Goal: Task Accomplishment & Management: Manage account settings

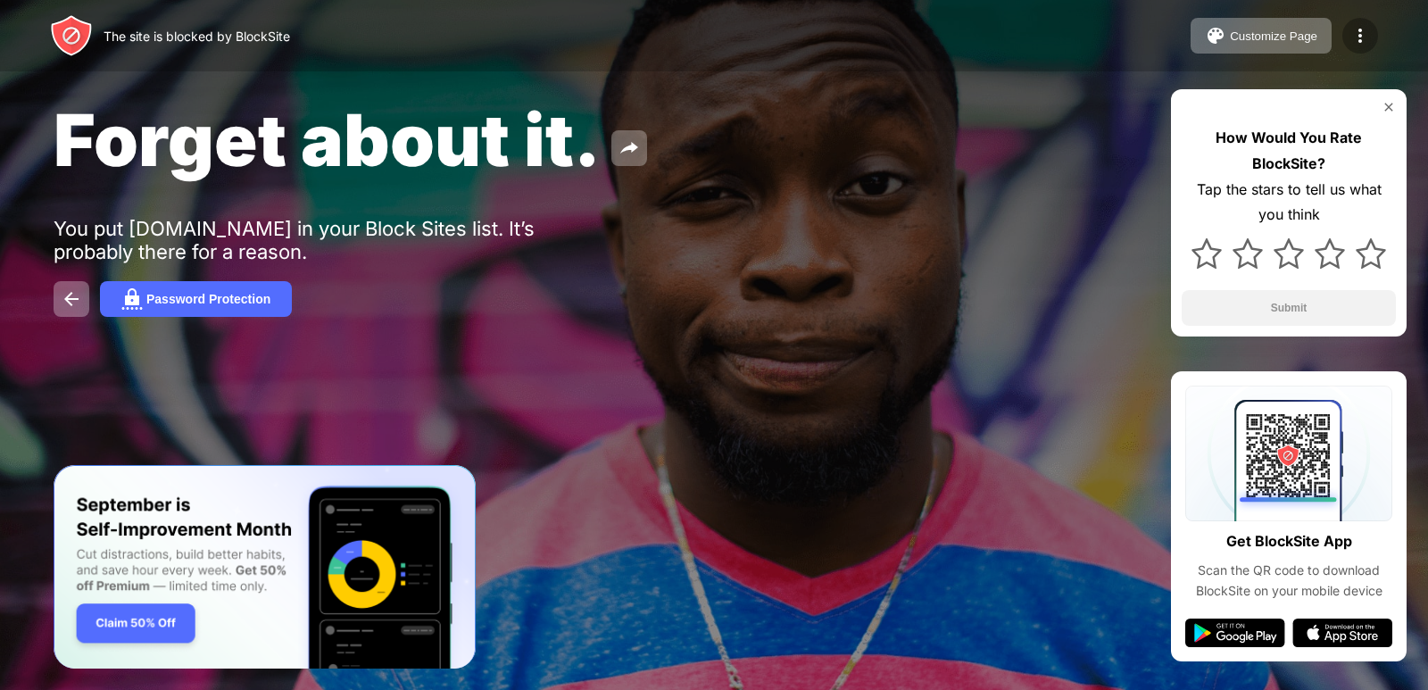
click at [1361, 35] on img at bounding box center [1360, 35] width 21 height 21
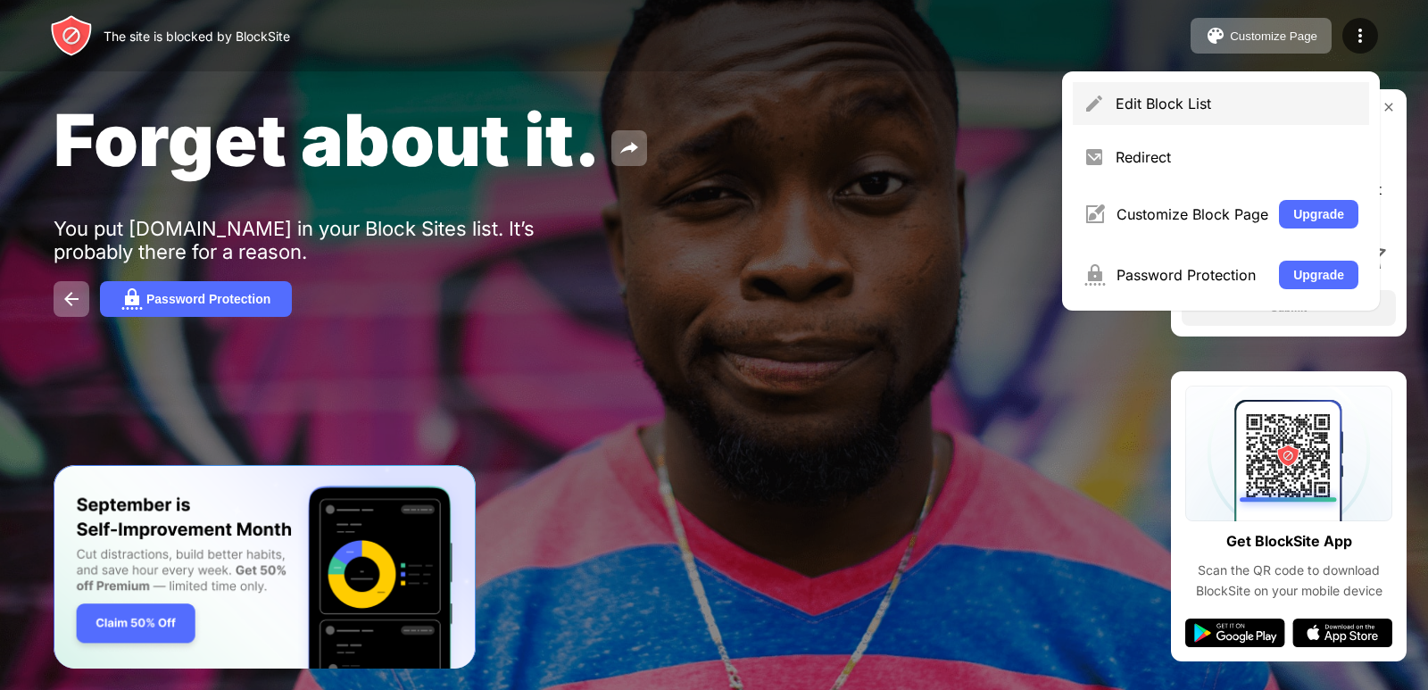
click at [1189, 106] on div "Edit Block List" at bounding box center [1237, 104] width 243 height 18
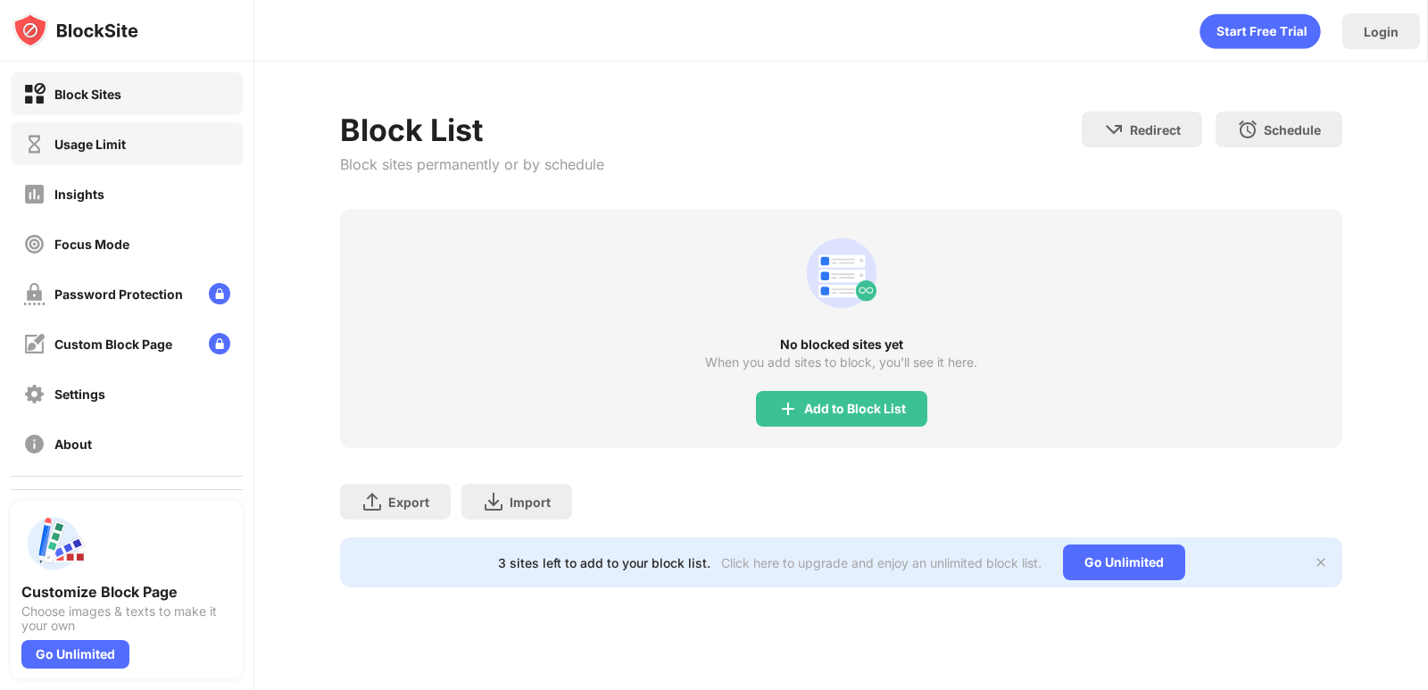
click at [186, 154] on div "Usage Limit" at bounding box center [127, 143] width 232 height 43
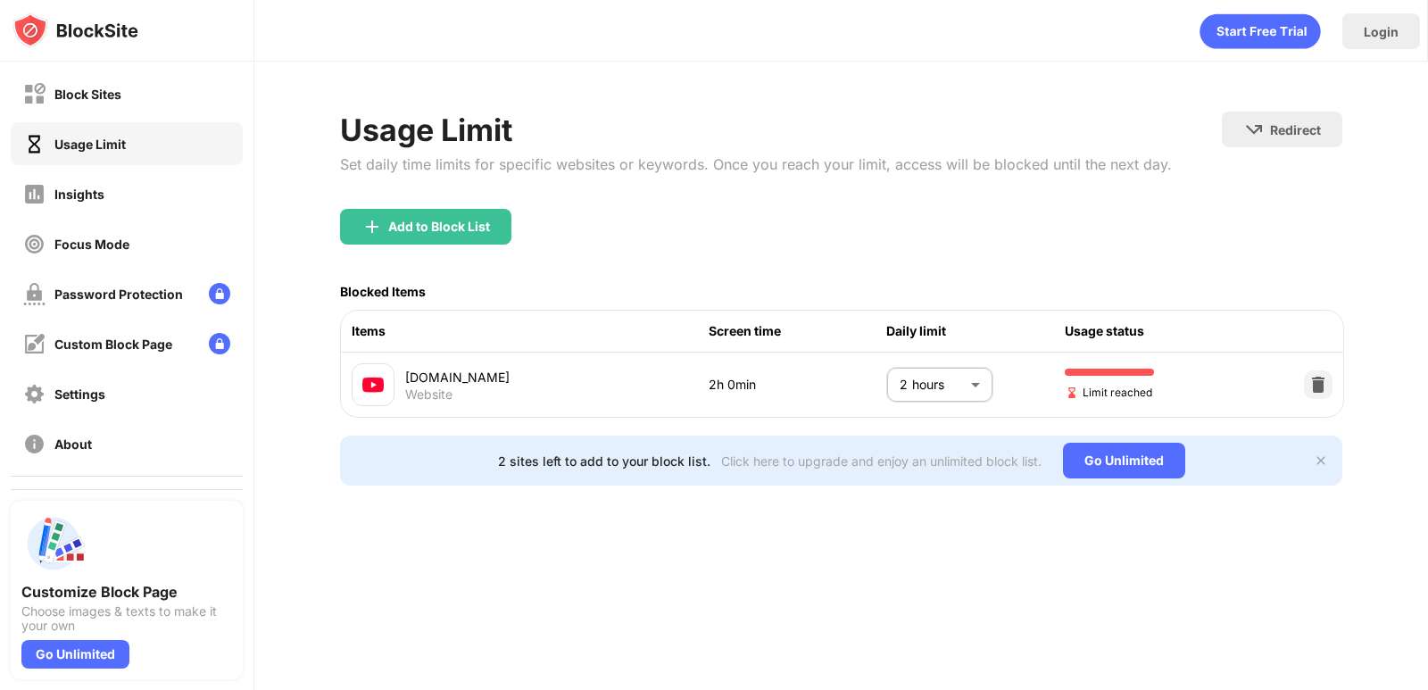
click at [912, 392] on body "Block Sites Usage Limit Insights Focus Mode Password Protection Custom Block Pa…" at bounding box center [714, 345] width 1428 height 690
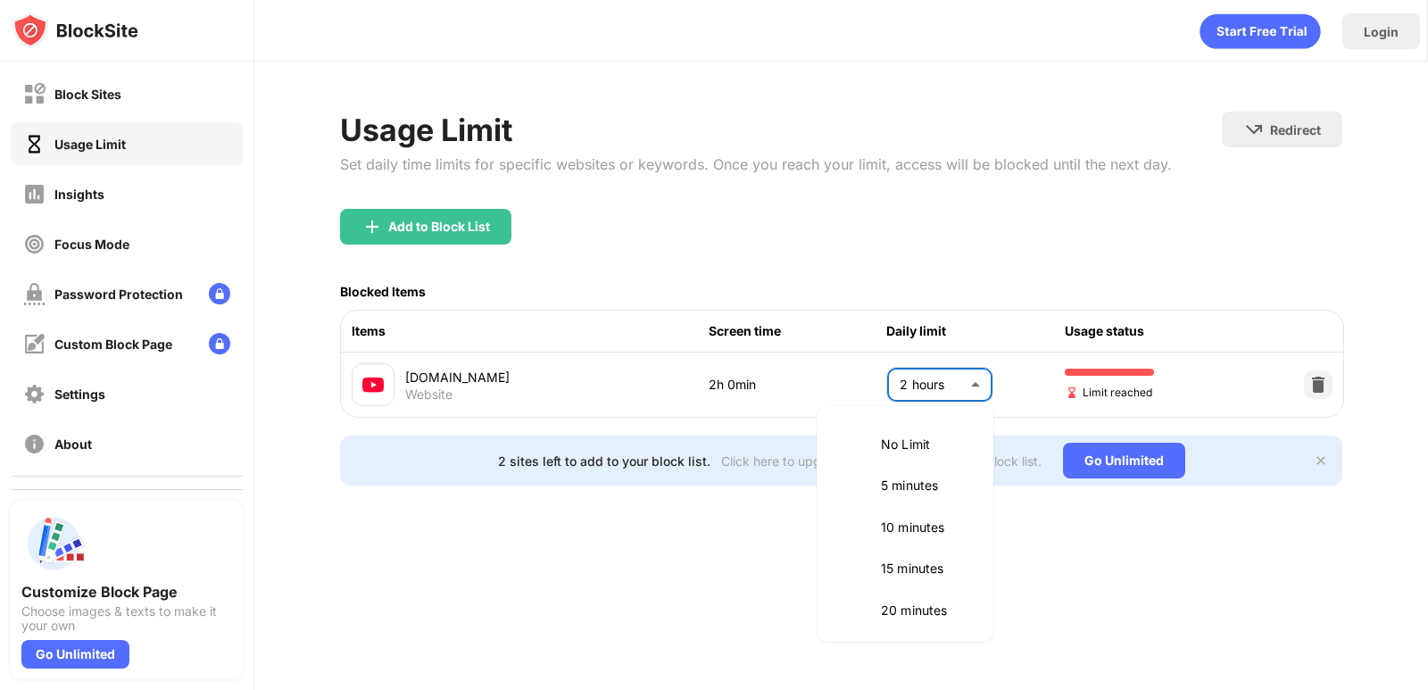
scroll to position [501, 0]
click at [879, 575] on li "2.5 hours" at bounding box center [904, 564] width 155 height 41
type input "***"
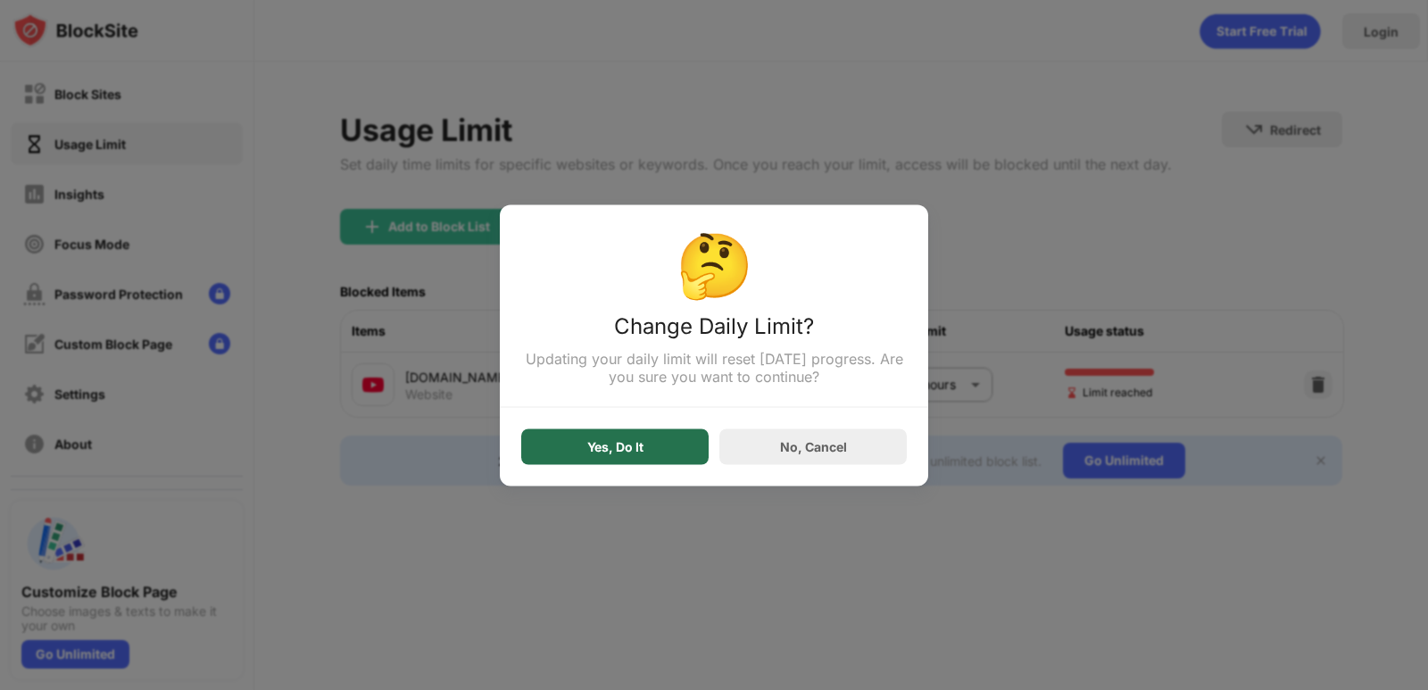
click at [607, 443] on div "Yes, Do It" at bounding box center [615, 446] width 56 height 14
